Goal: Navigation & Orientation: Go to known website

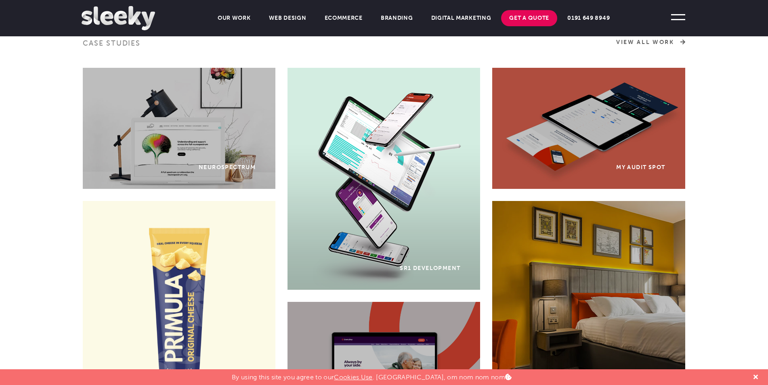
scroll to position [484, 0]
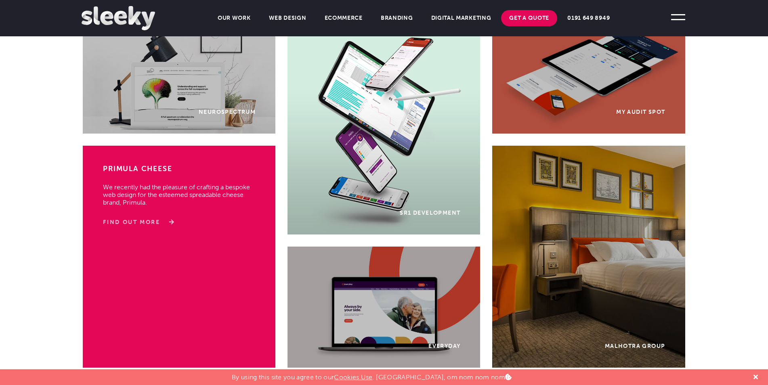
click at [163, 221] on link "Find Out More" at bounding box center [137, 222] width 68 height 8
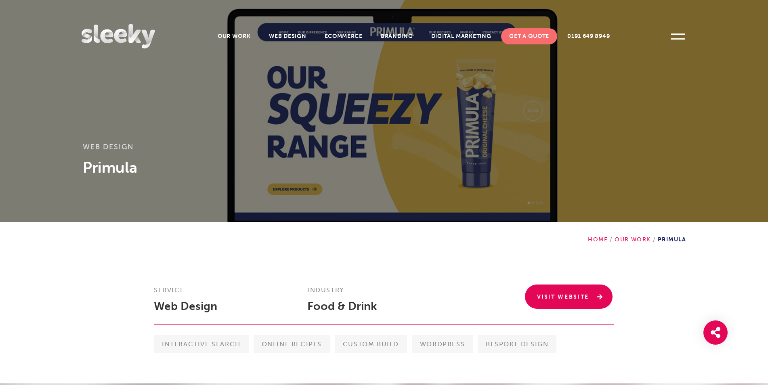
click at [546, 300] on link "Visit Website" at bounding box center [569, 297] width 88 height 24
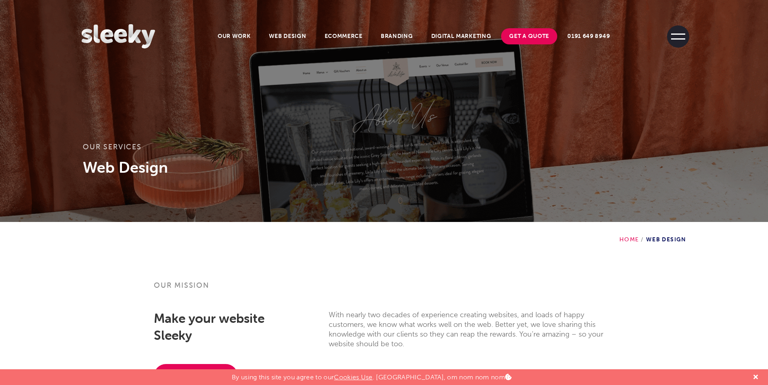
click at [684, 38] on span at bounding box center [678, 36] width 22 height 22
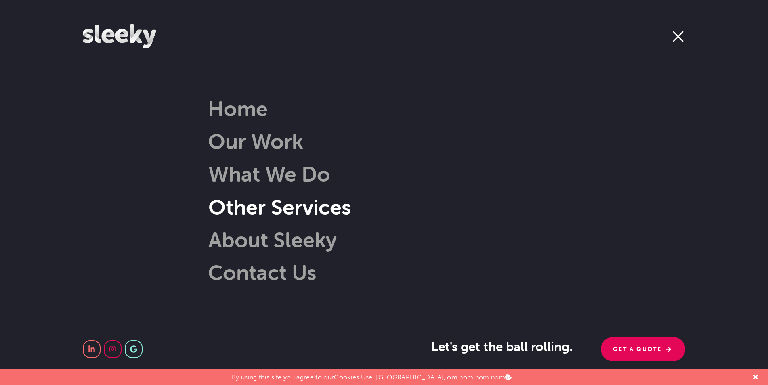
scroll to position [81, 0]
click at [685, 39] on span at bounding box center [678, 36] width 22 height 22
